Goal: Task Accomplishment & Management: Complete application form

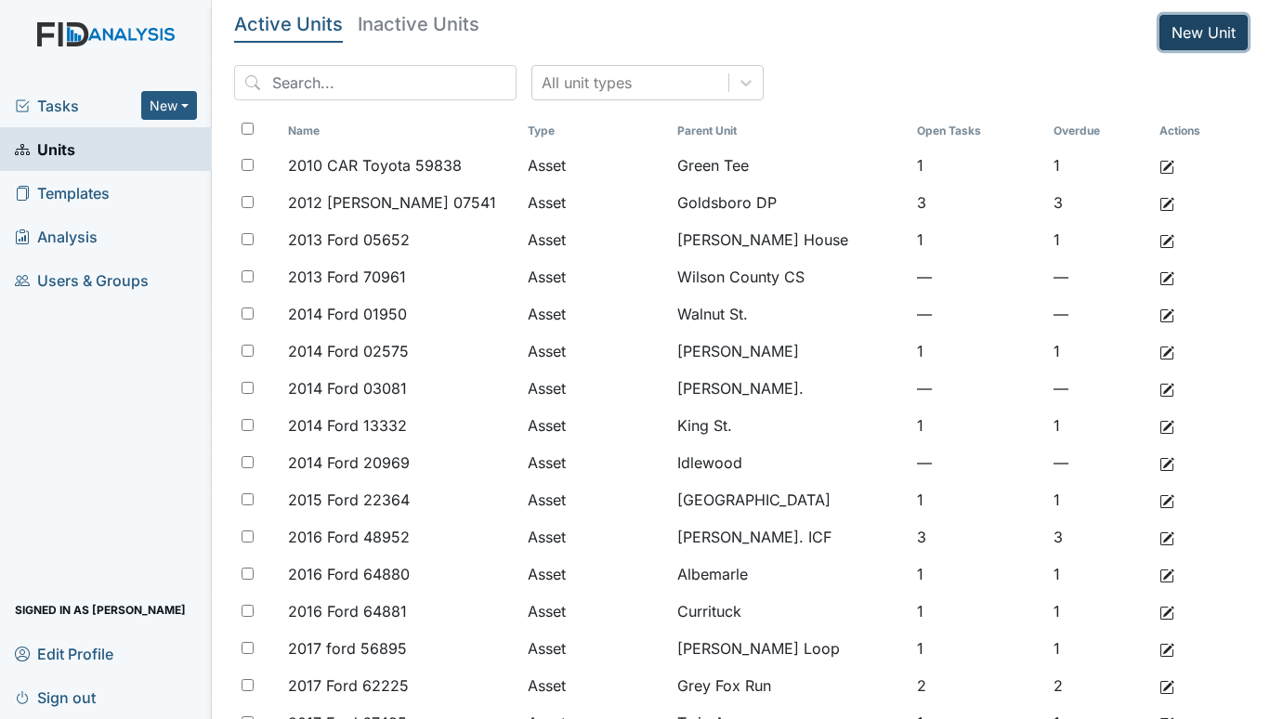
click at [1169, 23] on link "New Unit" at bounding box center [1204, 32] width 88 height 35
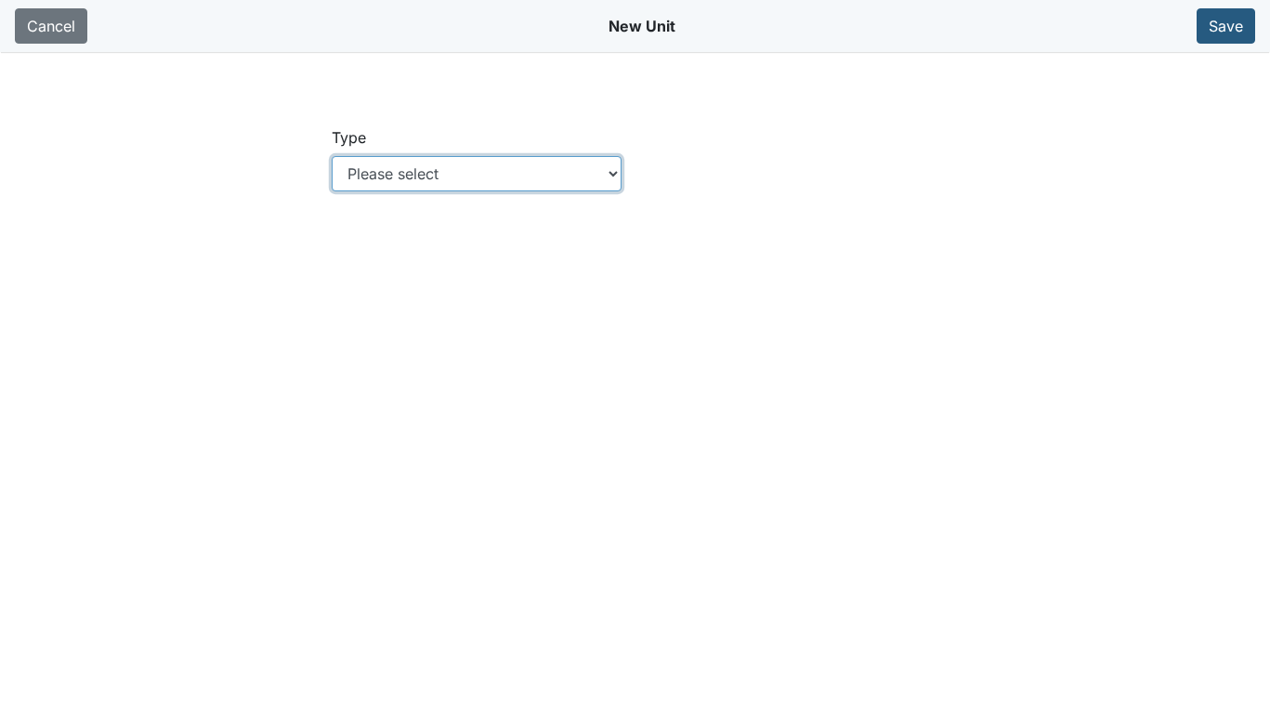
click at [609, 174] on select "Please select Location Location: Employee Location: Consumer Location: Asset Lo…" at bounding box center [477, 173] width 290 height 35
select select "c73a534c-0e54-49e9-a002-c9fa01df8b69"
click at [332, 156] on select "Please select Location Location: Employee Location: Consumer Location: Asset Lo…" at bounding box center [477, 173] width 290 height 35
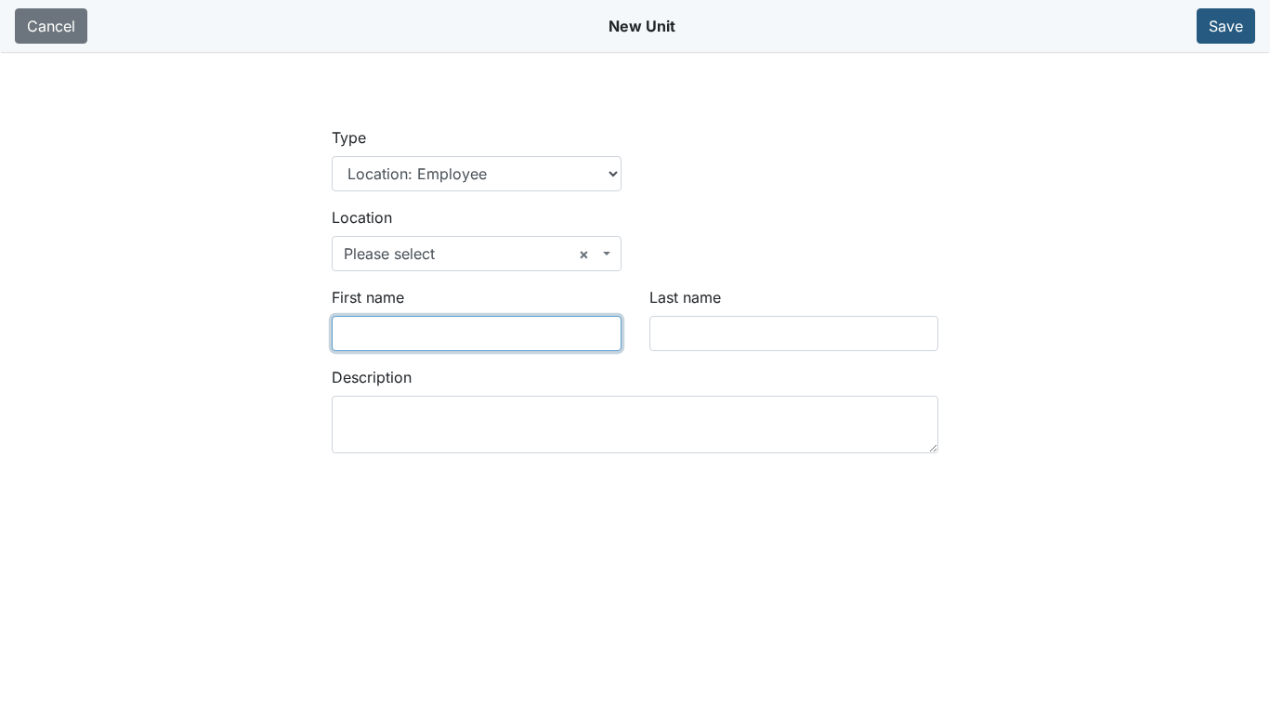
click at [380, 326] on input "First name" at bounding box center [477, 333] width 290 height 35
type input "Latosha"
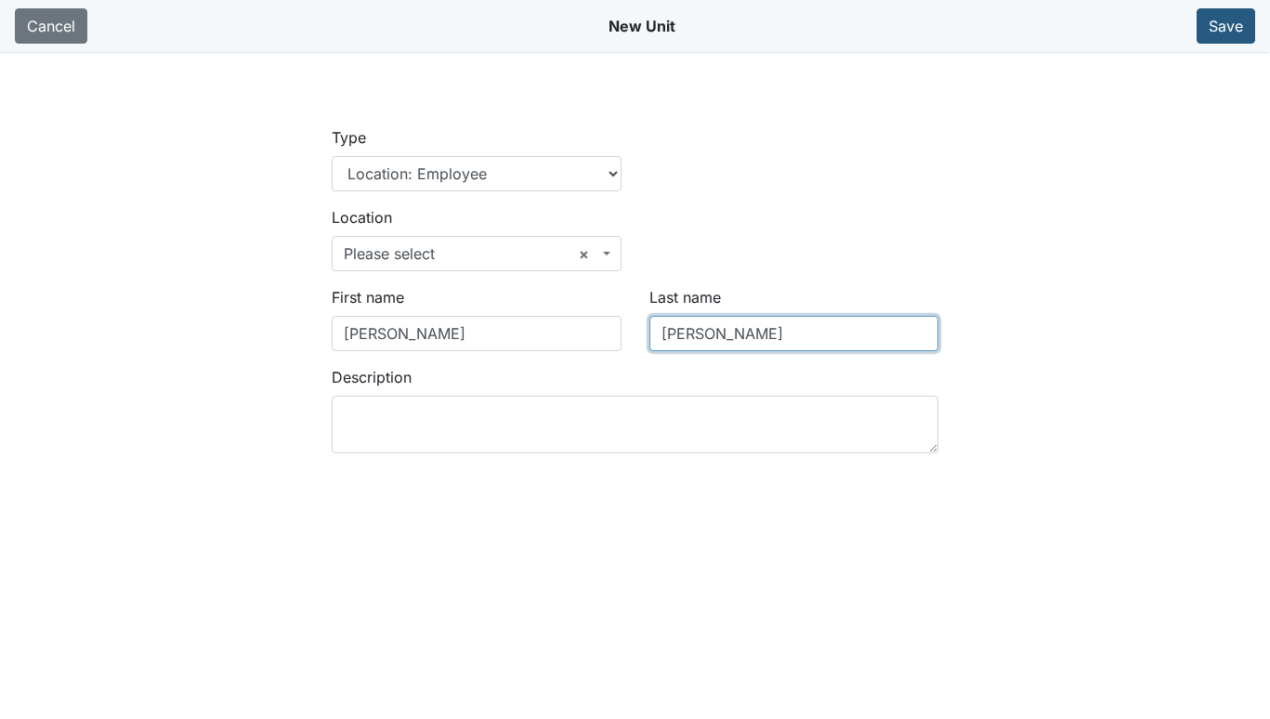
type input "Watkins"
click at [612, 256] on span "× Please select" at bounding box center [477, 253] width 290 height 35
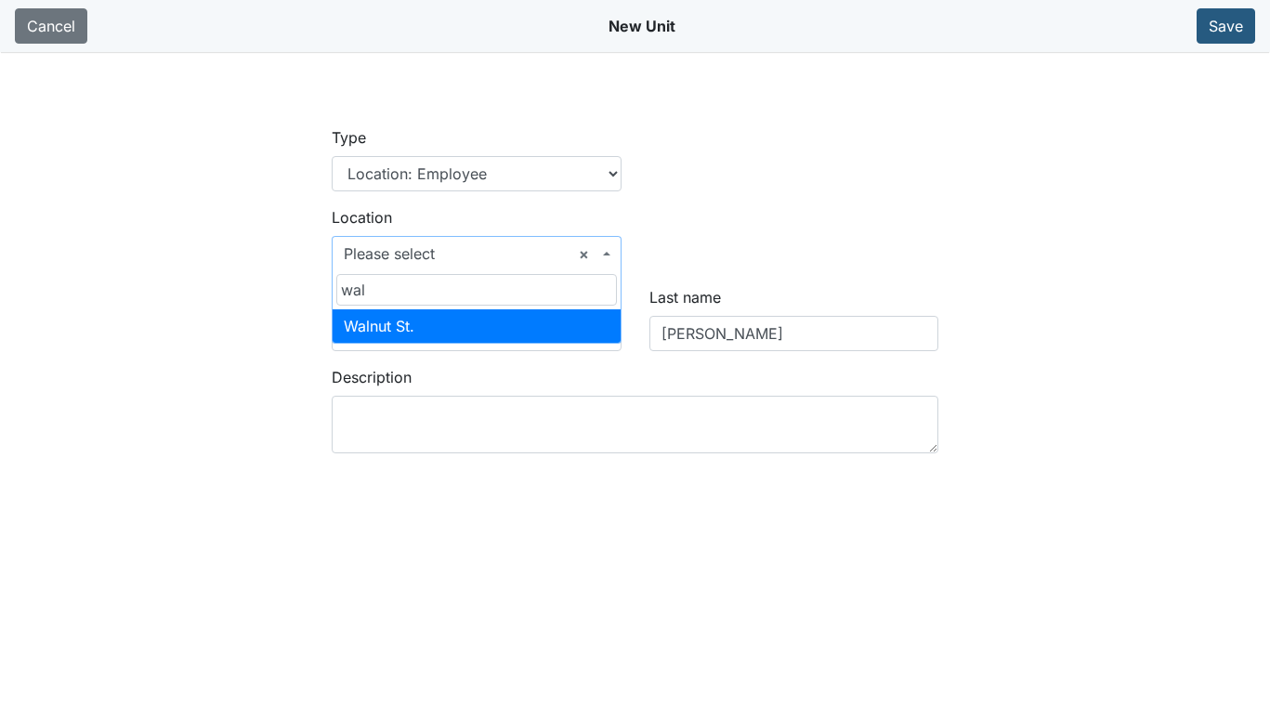
type input "wal"
select select "03e4058e-bd74-4289-baf9-c968e1a7c6c9"
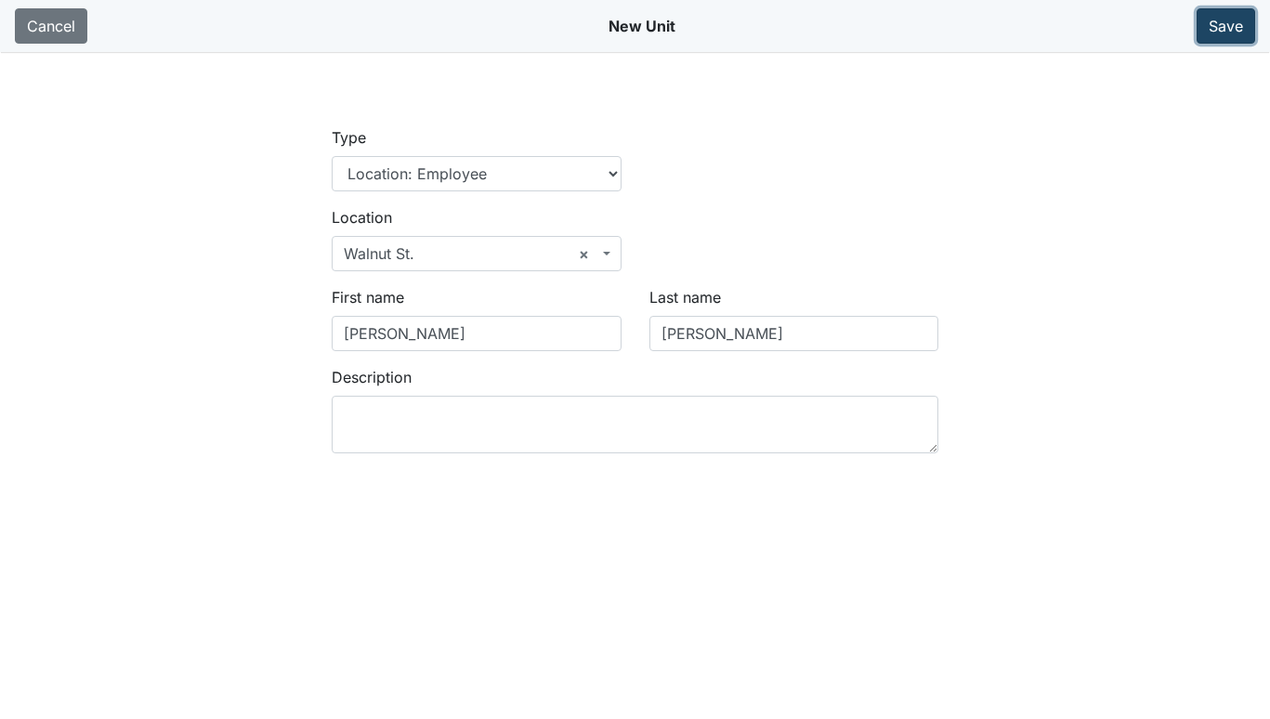
click at [1218, 16] on button "Save" at bounding box center [1226, 25] width 59 height 35
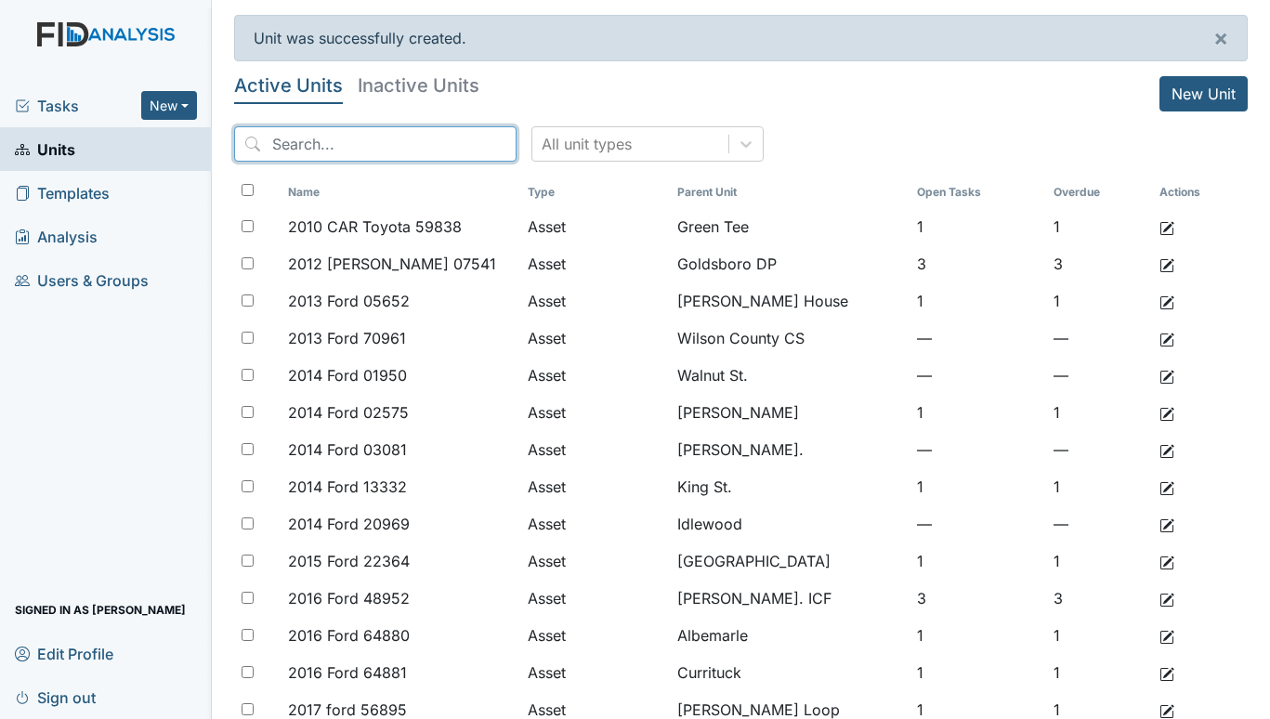
click at [341, 150] on input "search" at bounding box center [375, 143] width 282 height 35
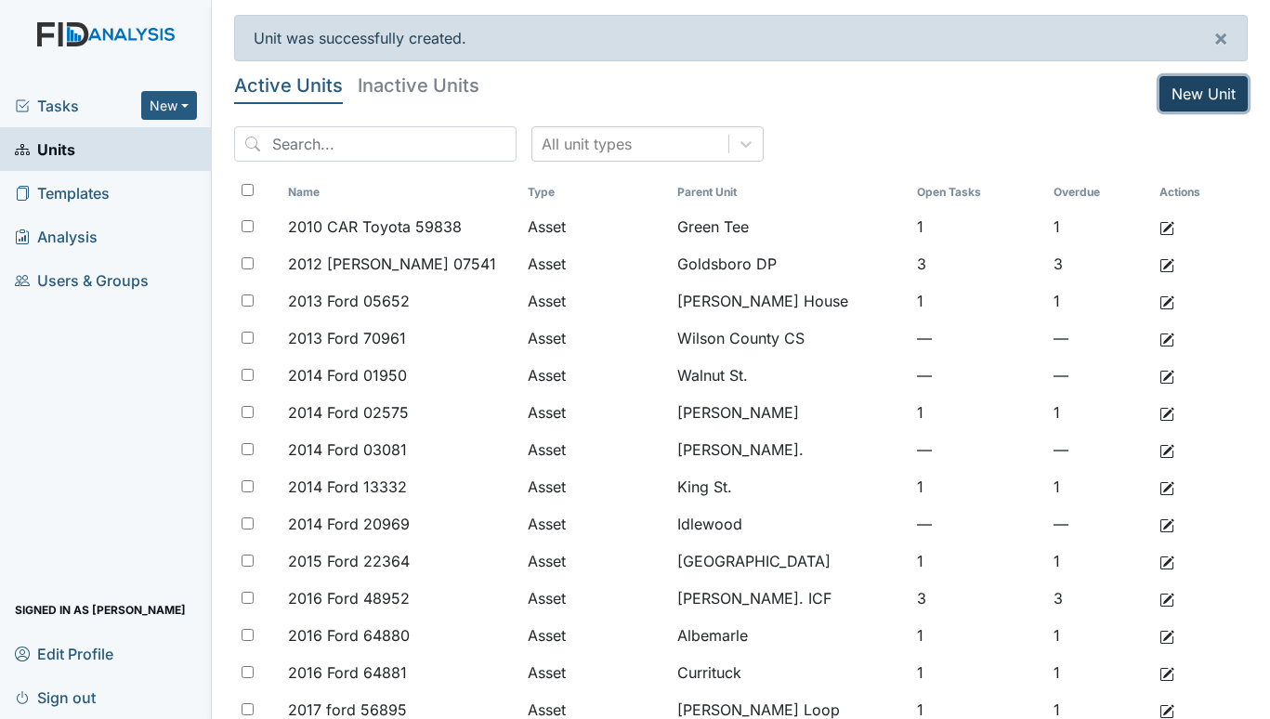
click at [1170, 90] on link "New Unit" at bounding box center [1204, 93] width 88 height 35
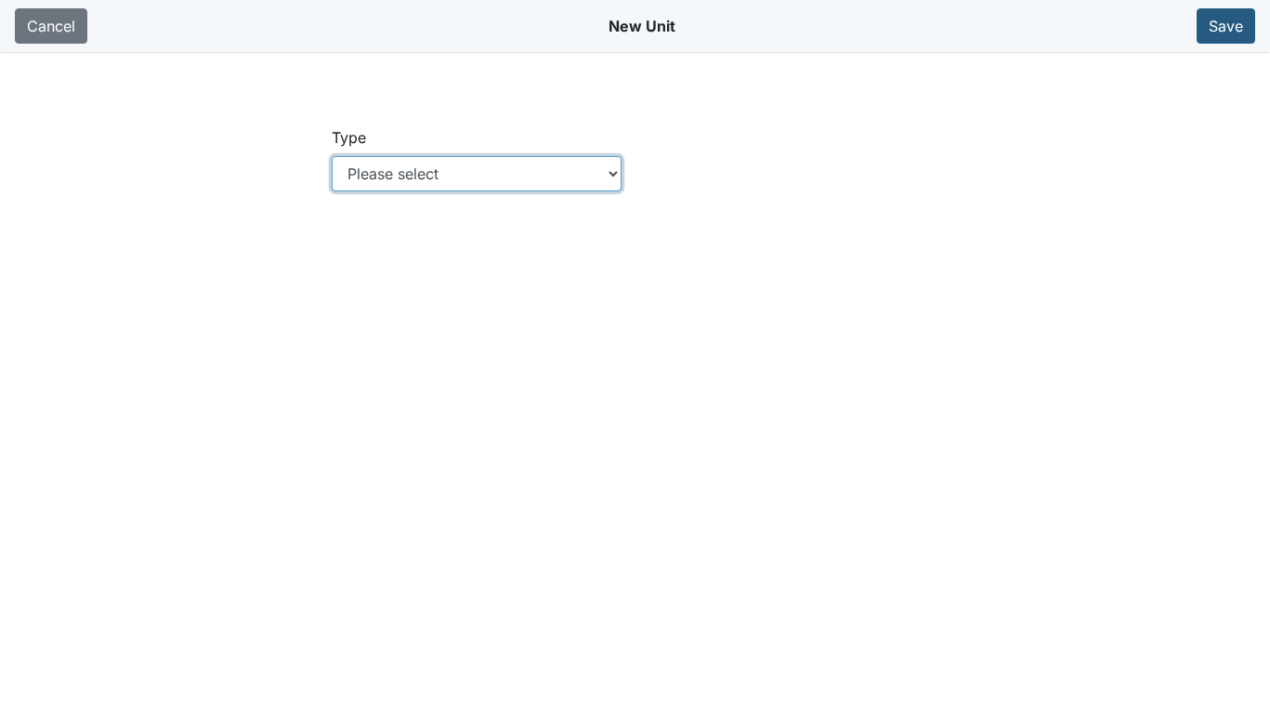
click at [618, 168] on select "Please select Location Location: Employee Location: Consumer Location: Asset Lo…" at bounding box center [477, 173] width 290 height 35
select select "c73a534c-0e54-49e9-a002-c9fa01df8b69"
click at [332, 156] on select "Please select Location Location: Employee Location: Consumer Location: Asset Lo…" at bounding box center [477, 173] width 290 height 35
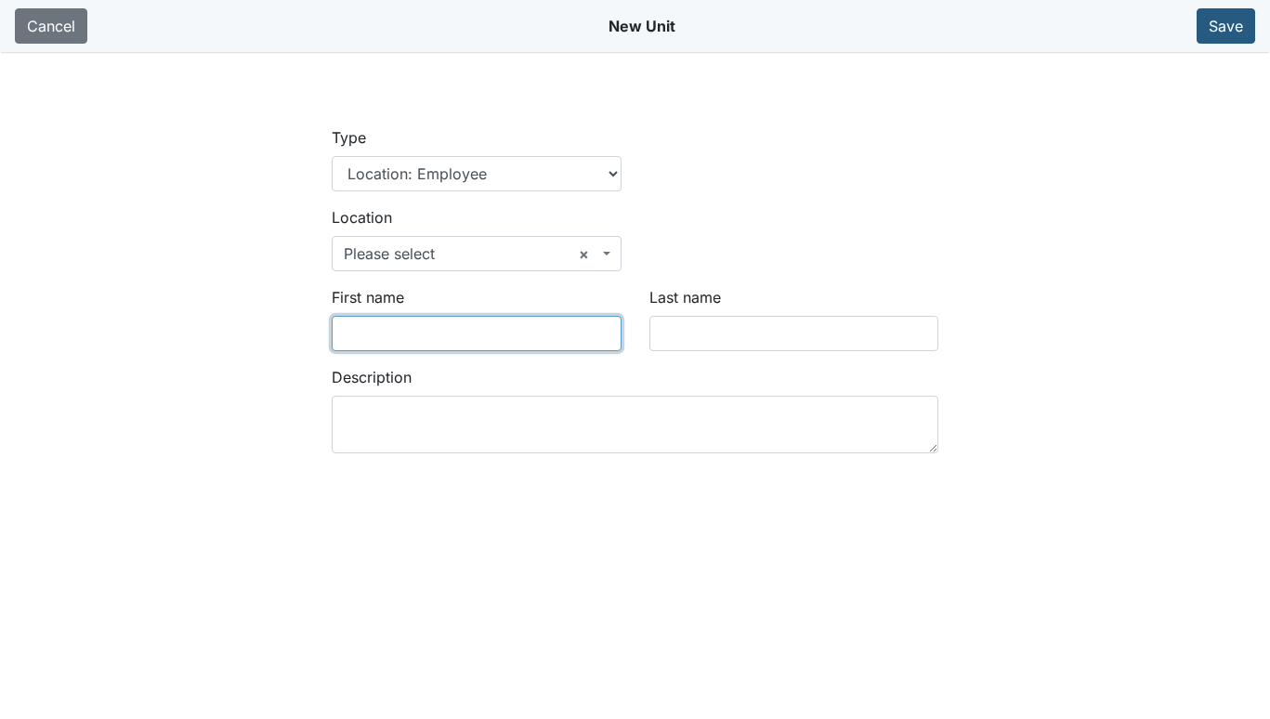
click at [464, 332] on input "First name" at bounding box center [477, 333] width 290 height 35
type input "[PERSON_NAME]"
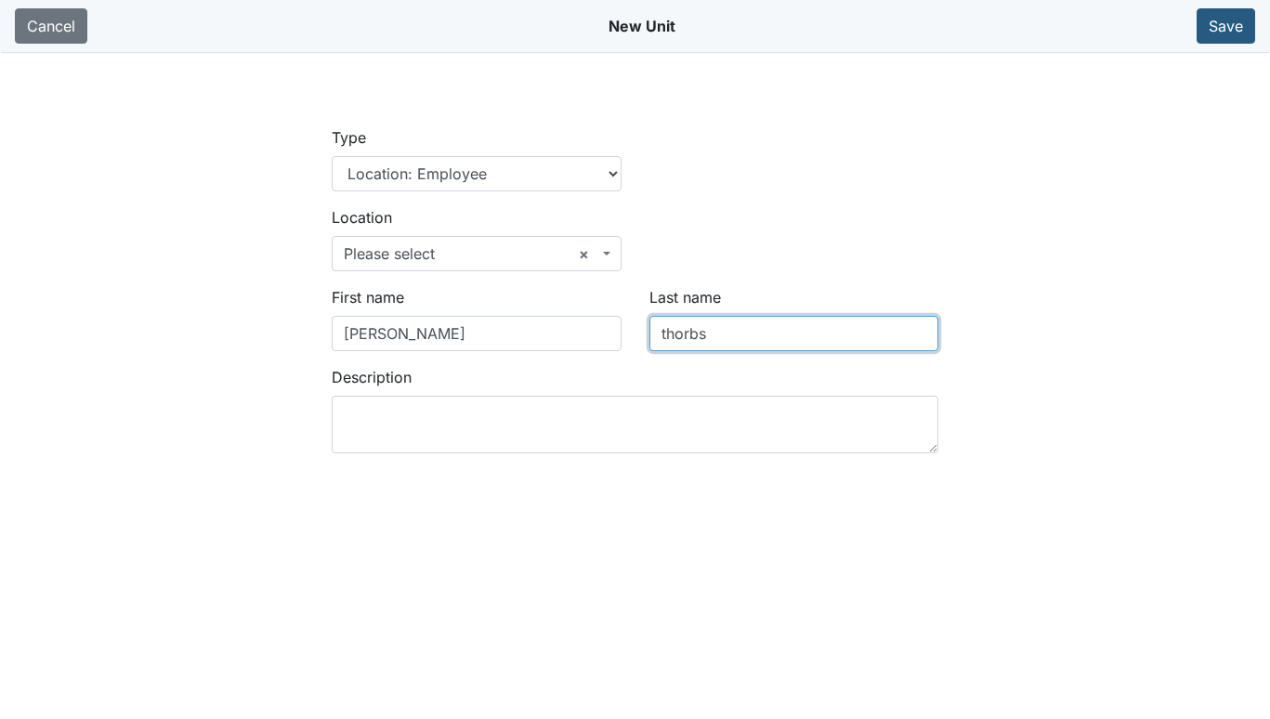
click at [668, 330] on input "thorbs" at bounding box center [795, 333] width 290 height 35
click at [847, 323] on input "Thorbs" at bounding box center [795, 333] width 290 height 35
type input "Thorbs"
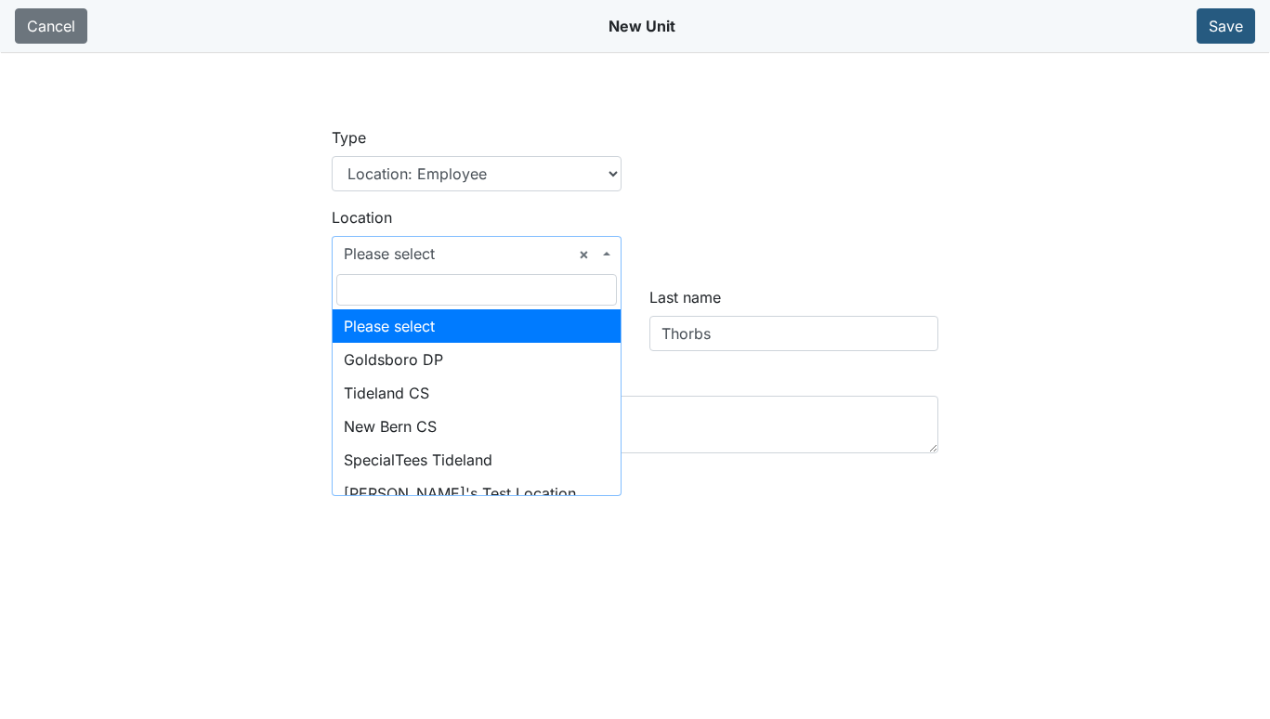
click at [603, 252] on b at bounding box center [606, 254] width 7 height 4
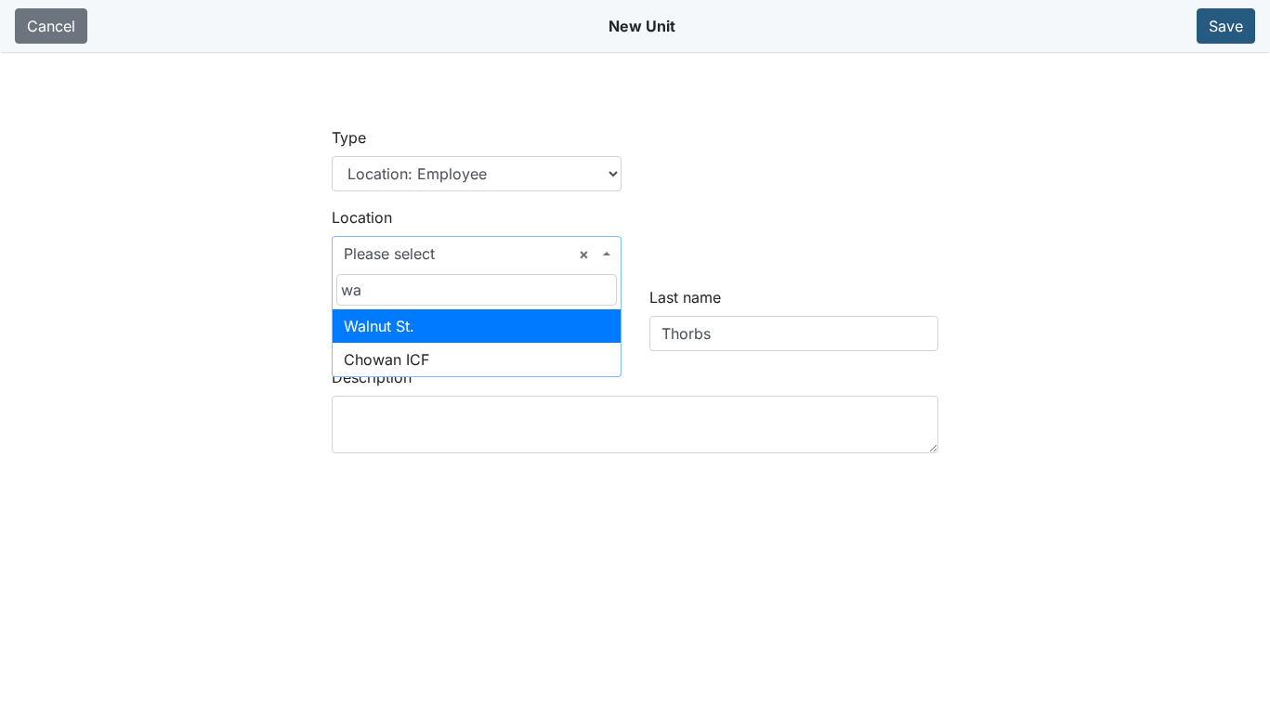
type input "wa"
select select "03e4058e-bd74-4289-baf9-c968e1a7c6c9"
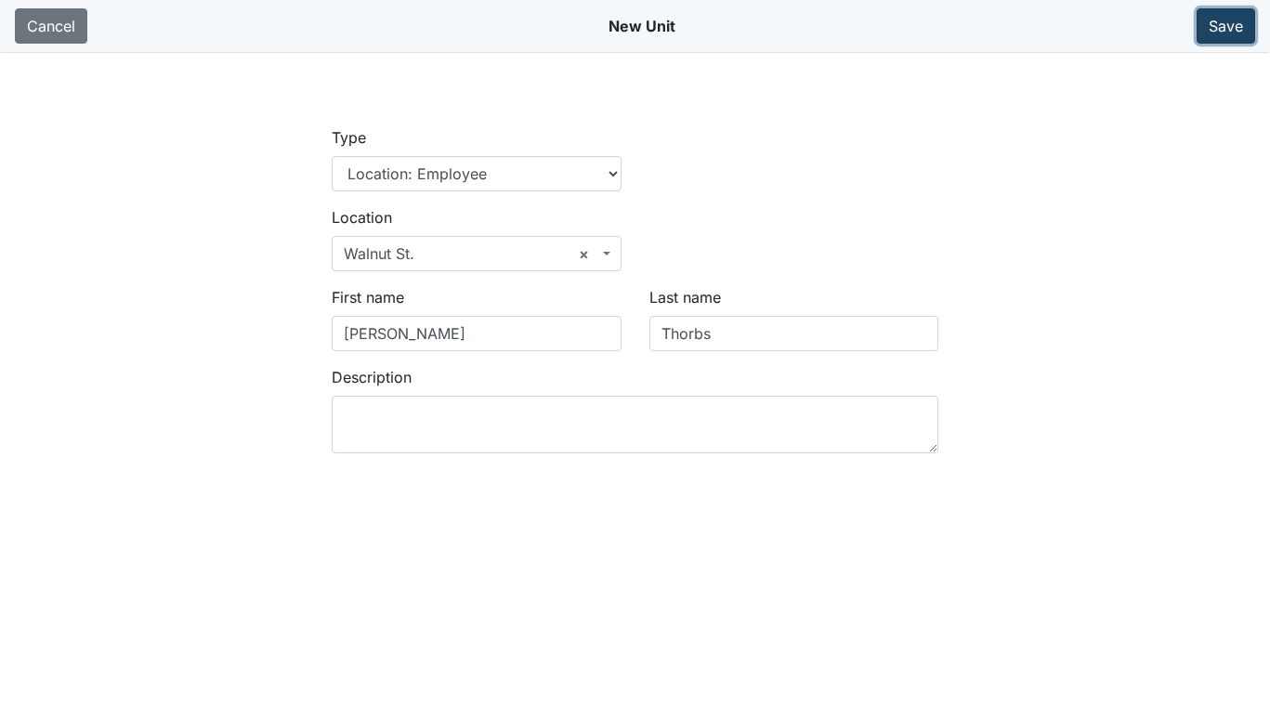
click at [1219, 25] on button "Save" at bounding box center [1226, 25] width 59 height 35
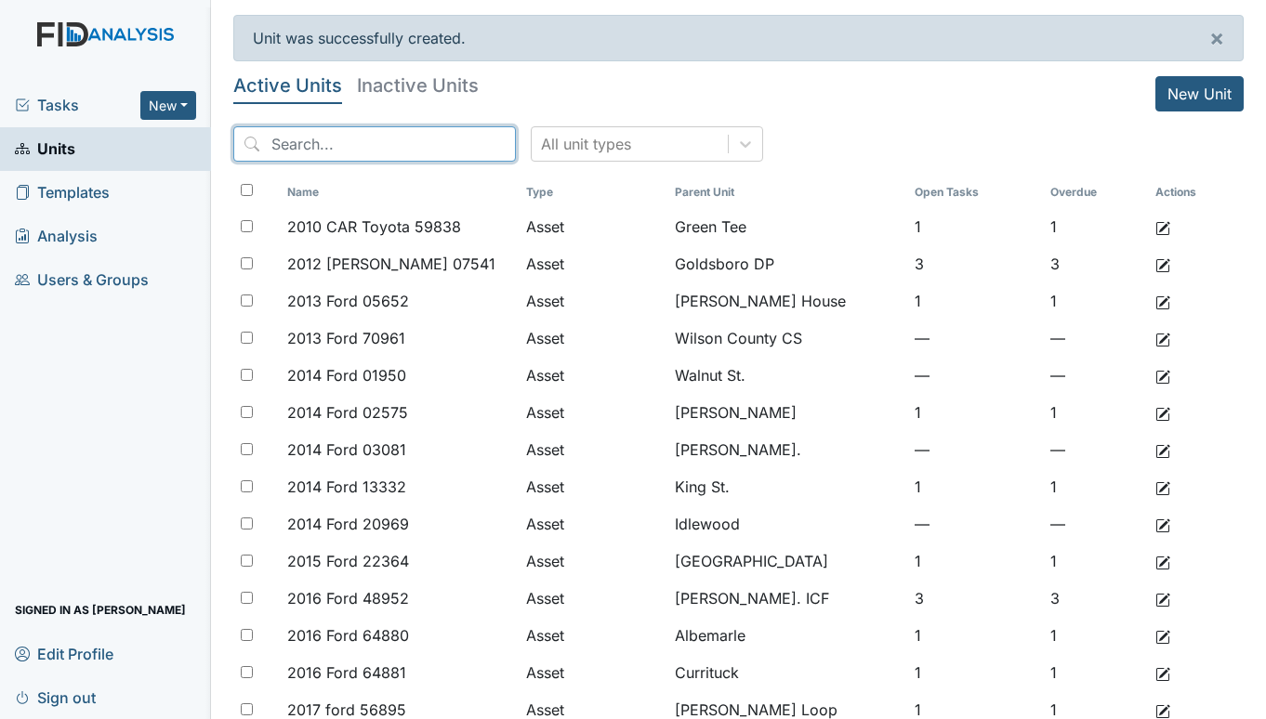
click at [362, 149] on input "search" at bounding box center [374, 143] width 282 height 35
click at [394, 73] on main "Unit was successfully created. × Active Units Inactive Units New Unit All unit …" at bounding box center [738, 359] width 1055 height 719
click at [387, 80] on h5 "Inactive Units" at bounding box center [418, 85] width 122 height 19
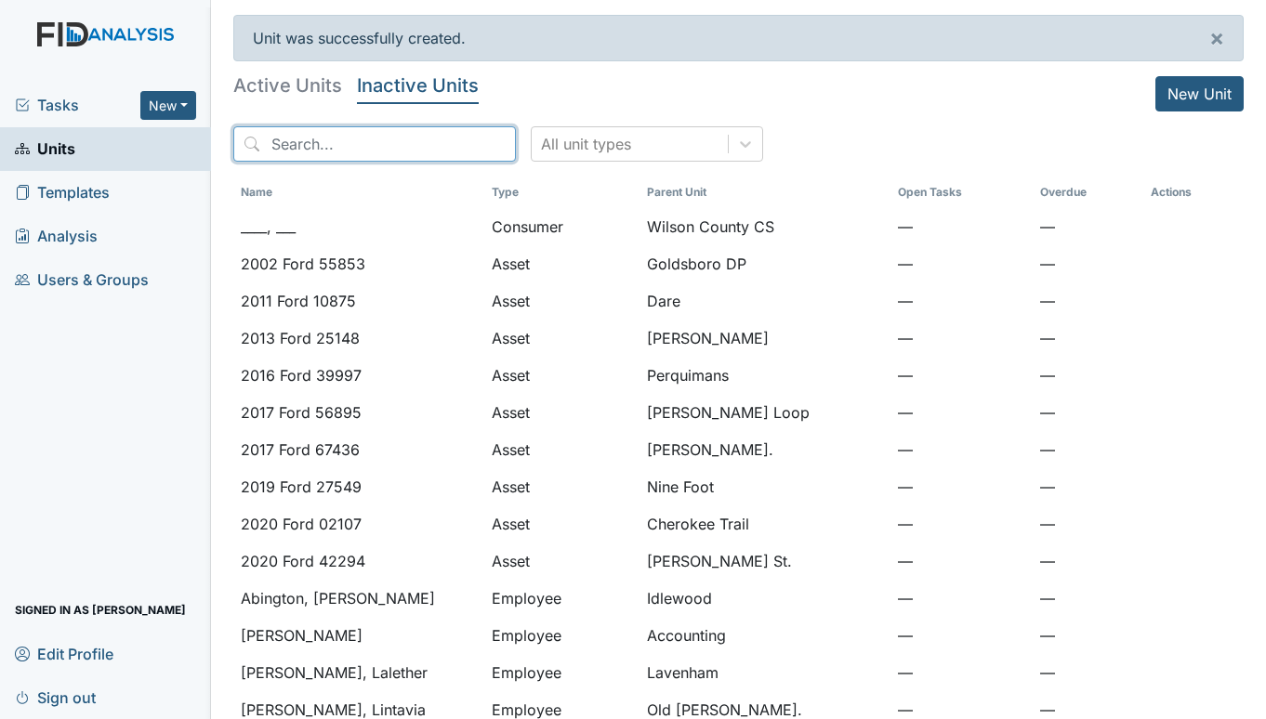
click at [305, 142] on input "search" at bounding box center [374, 143] width 282 height 35
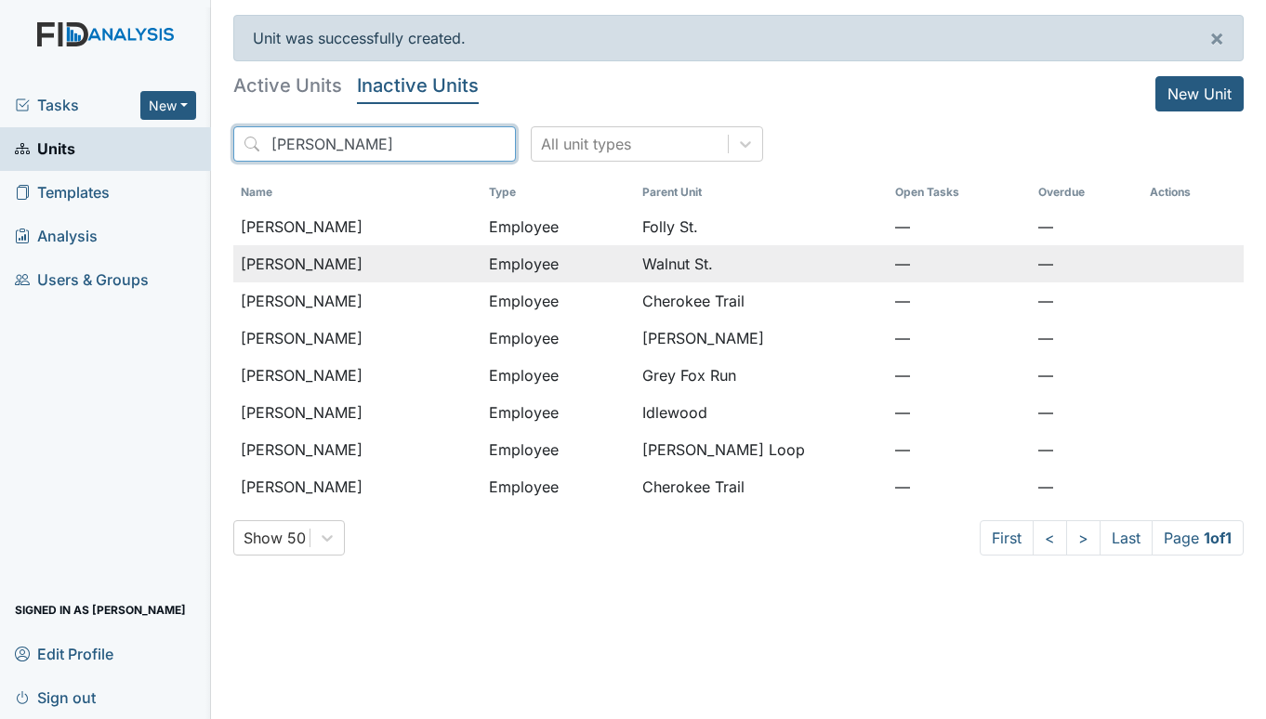
type input "[PERSON_NAME]"
click at [343, 263] on span "[PERSON_NAME]" at bounding box center [302, 264] width 122 height 22
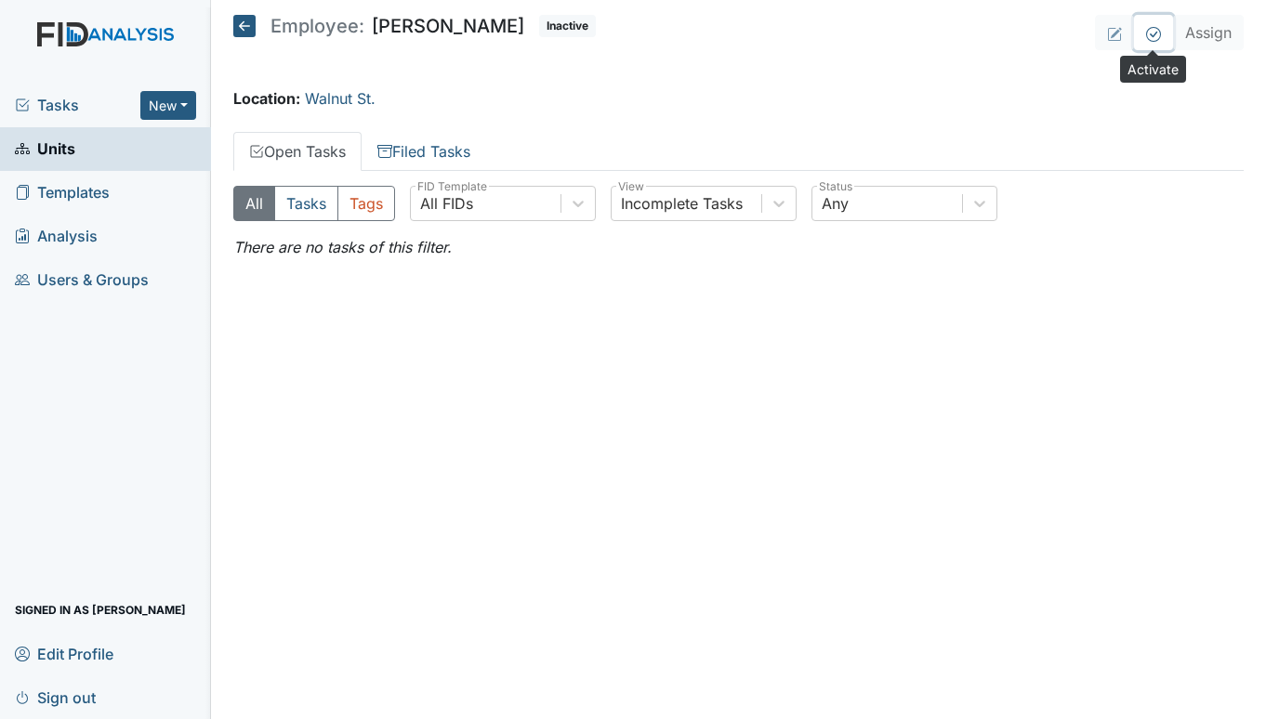
click at [1158, 34] on icon at bounding box center [1153, 34] width 15 height 15
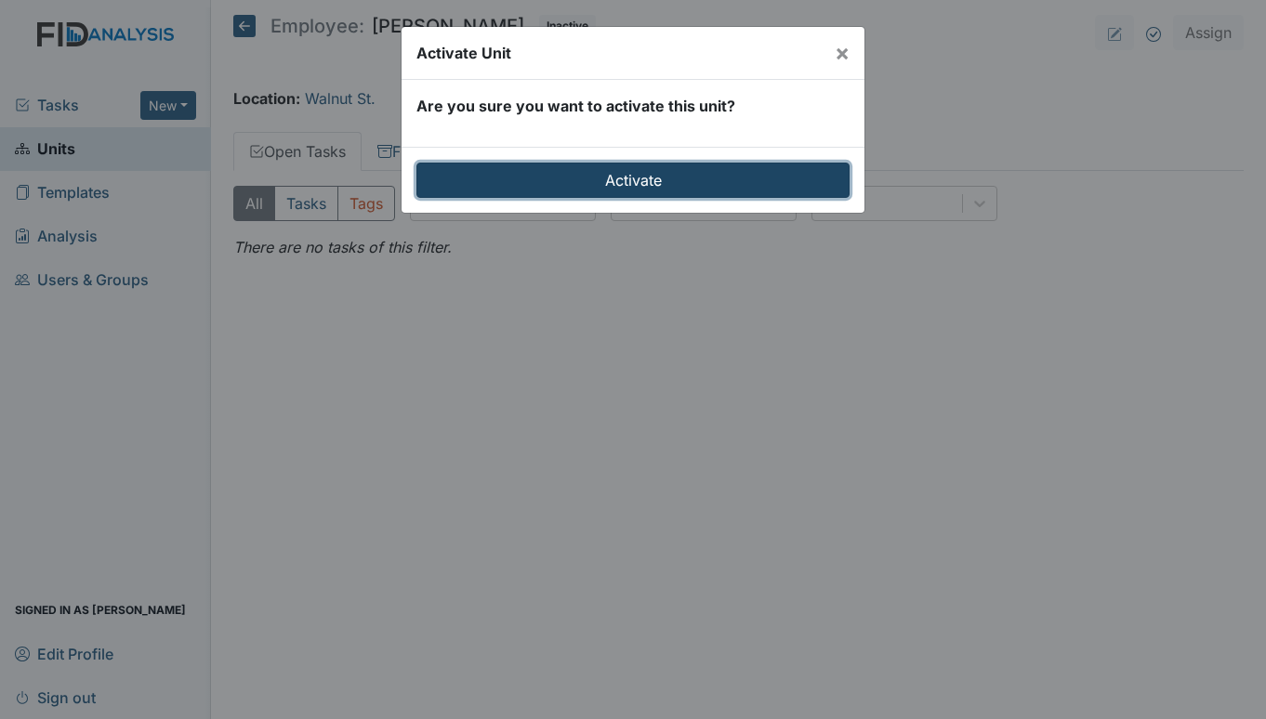
click at [623, 171] on input "Activate" at bounding box center [632, 180] width 433 height 35
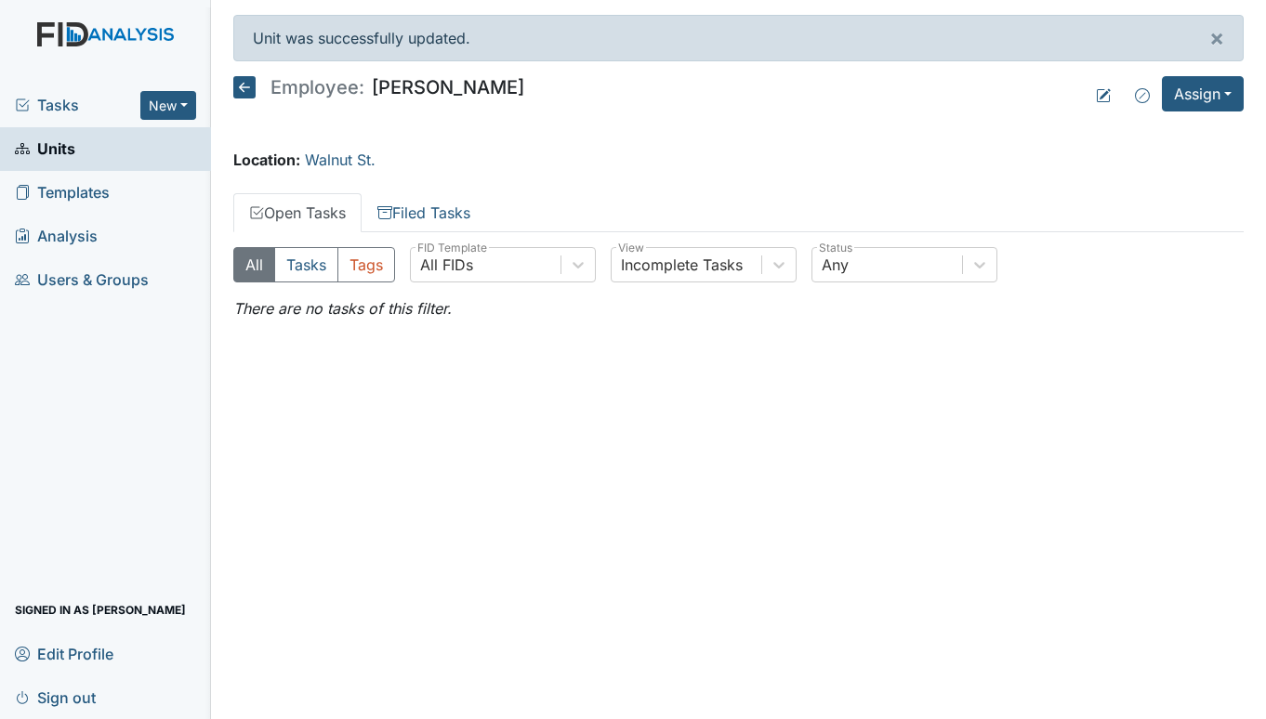
click at [50, 154] on span "Units" at bounding box center [45, 149] width 60 height 29
